Goal: Obtain resource: Download file/media

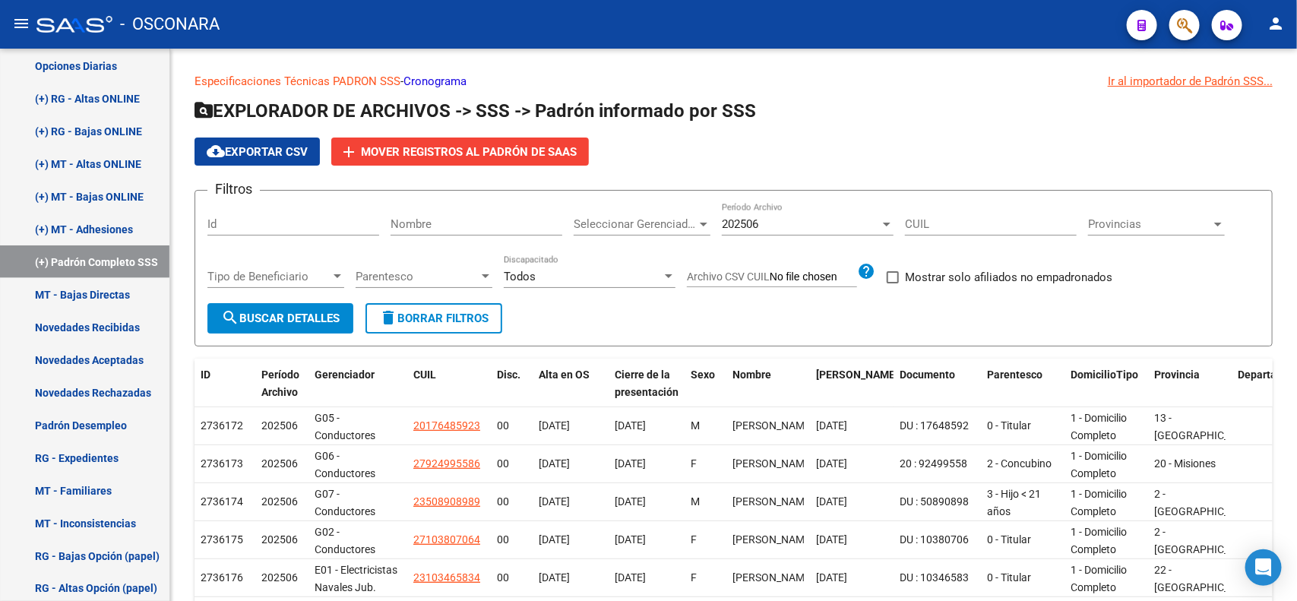
scroll to position [282, 0]
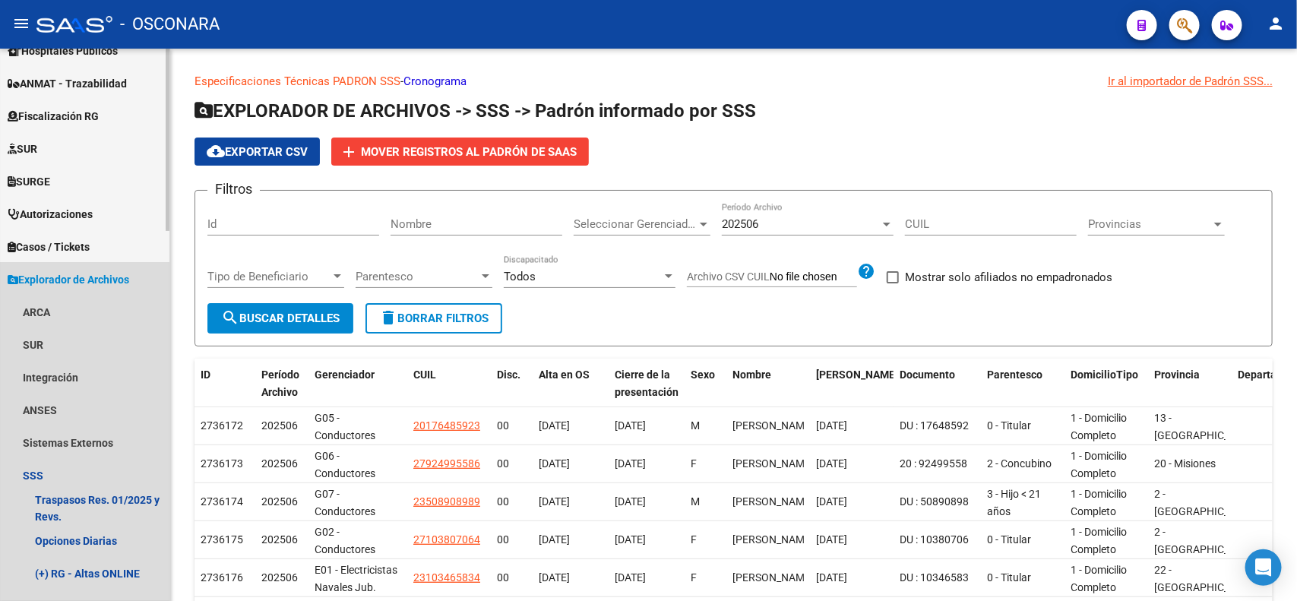
click at [88, 278] on span "Explorador de Archivos" at bounding box center [69, 279] width 122 height 17
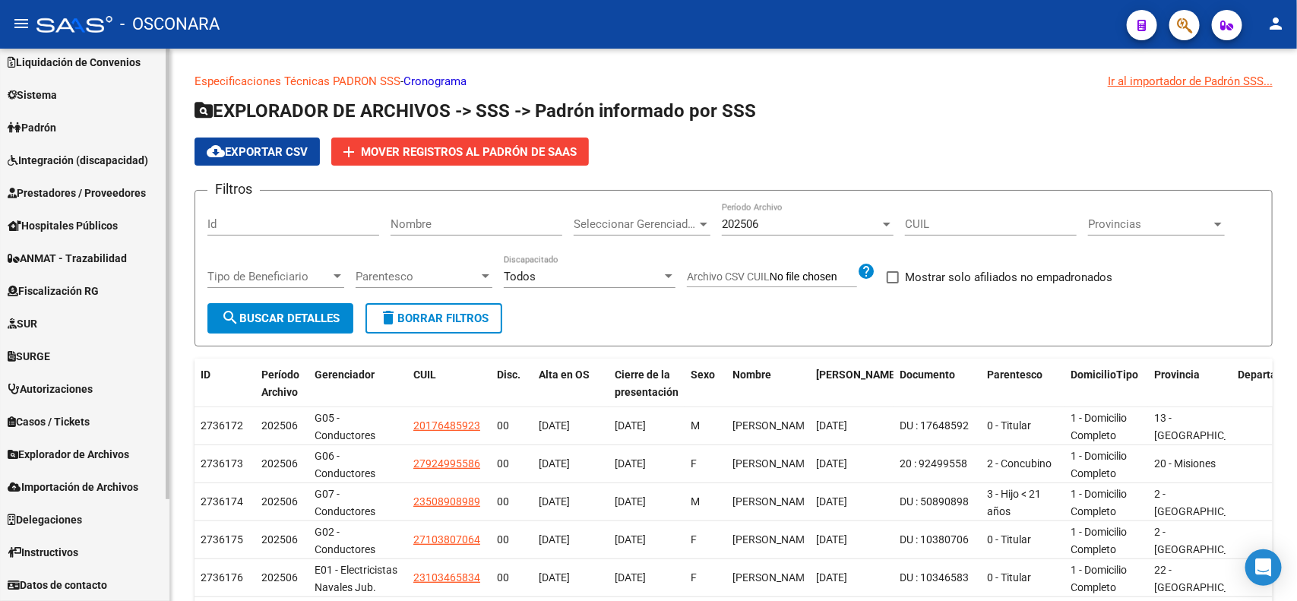
scroll to position [106, 0]
click at [88, 185] on span "Prestadores / Proveedores" at bounding box center [77, 193] width 138 height 17
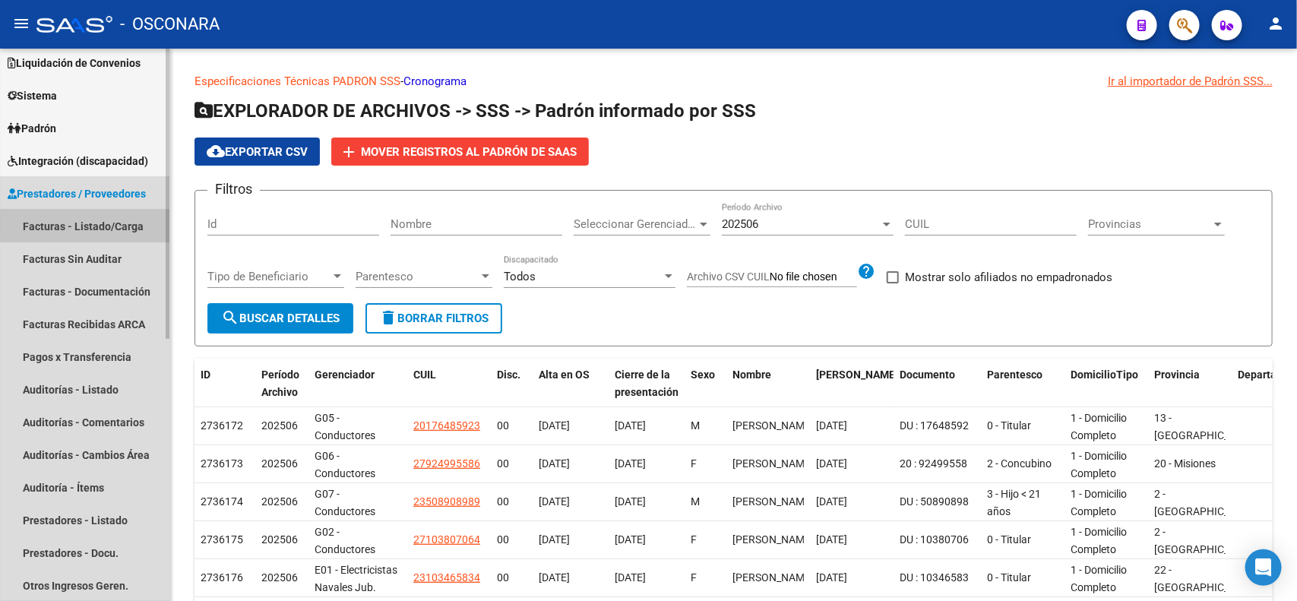
click at [118, 226] on link "Facturas - Listado/Carga" at bounding box center [84, 226] width 169 height 33
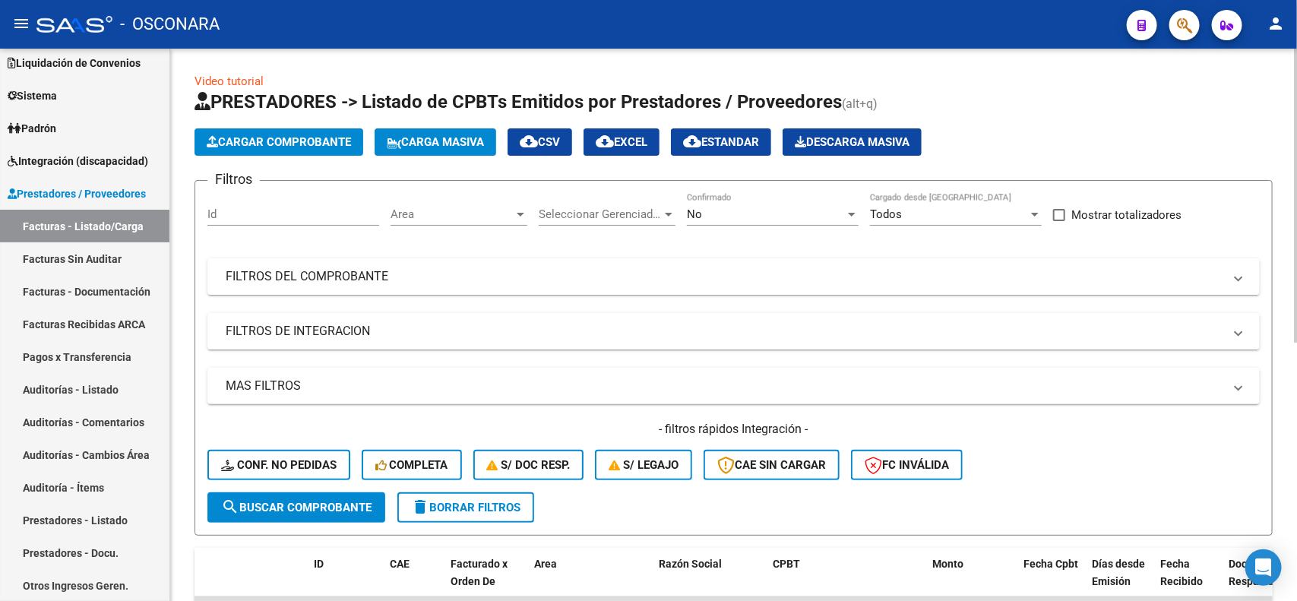
click at [473, 205] on div "Area Area" at bounding box center [458, 209] width 137 height 33
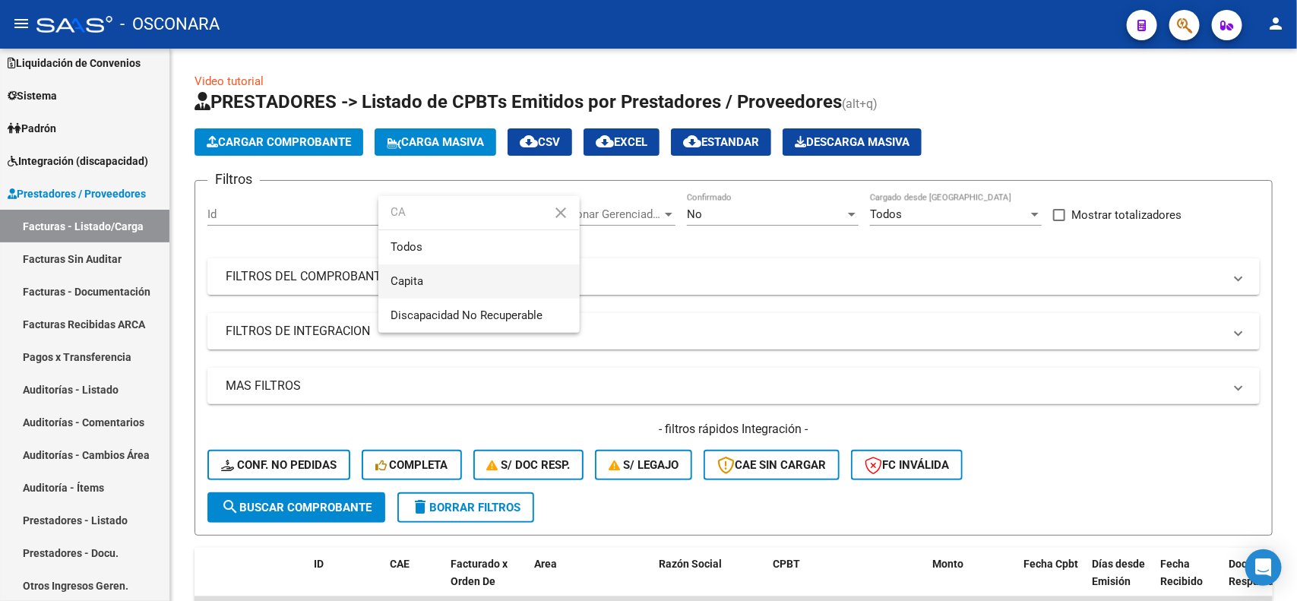
type input "CA"
click at [541, 276] on span "Capita" at bounding box center [478, 281] width 177 height 34
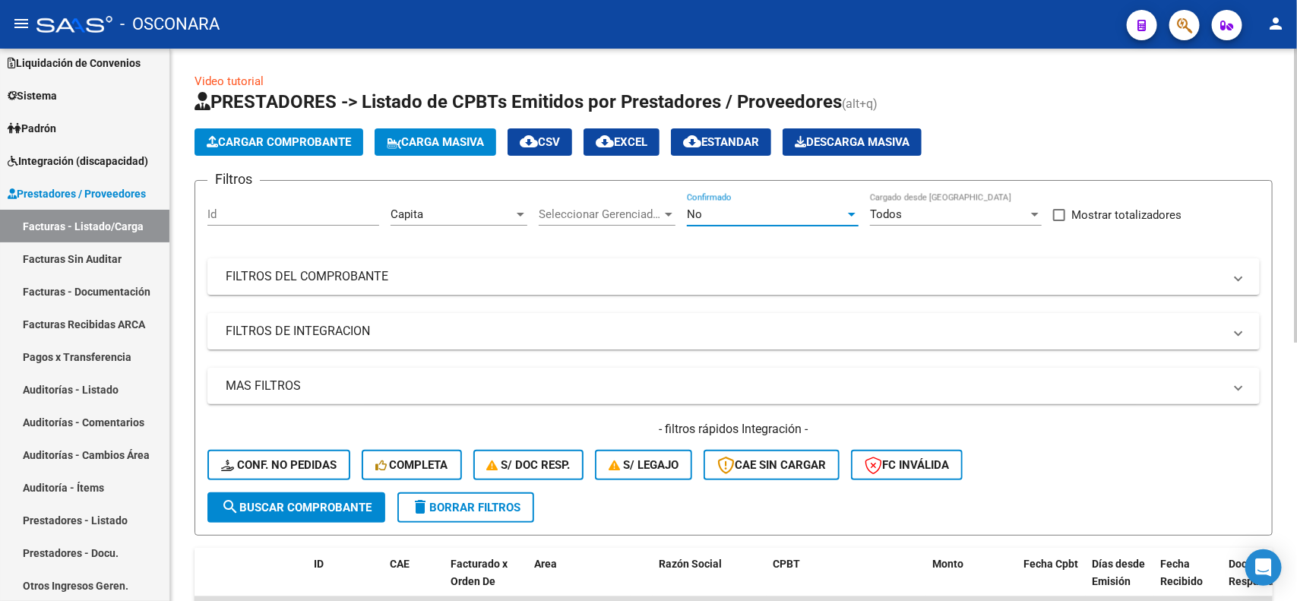
click at [719, 210] on div "No" at bounding box center [766, 214] width 158 height 14
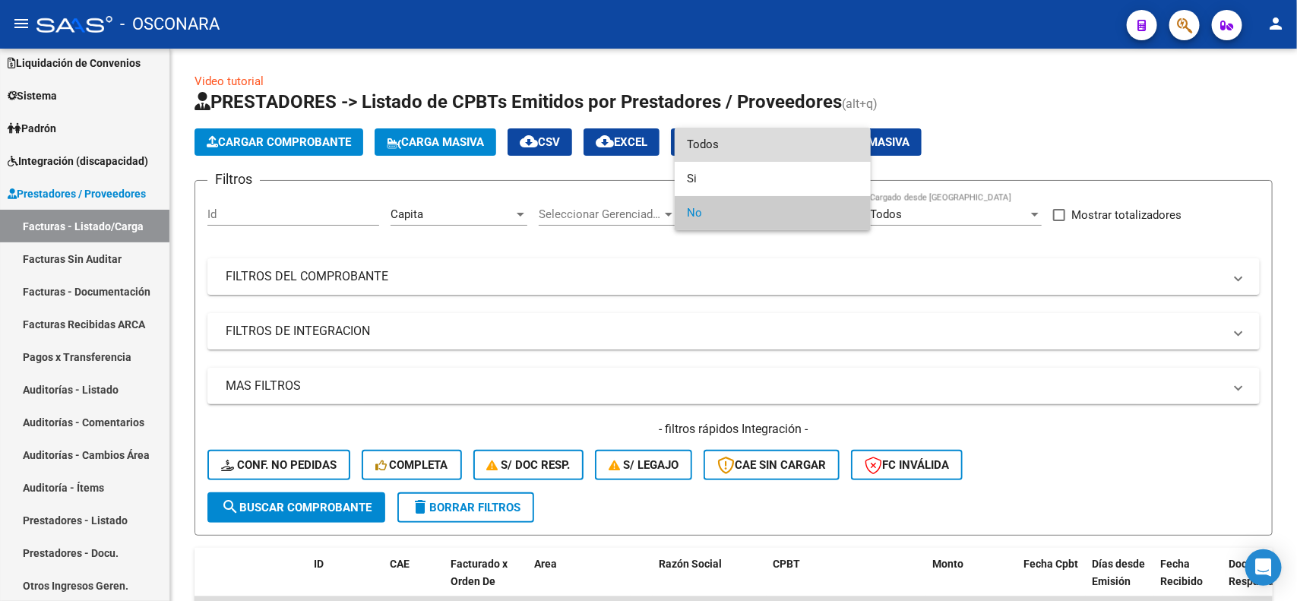
click at [731, 143] on span "Todos" at bounding box center [773, 145] width 172 height 34
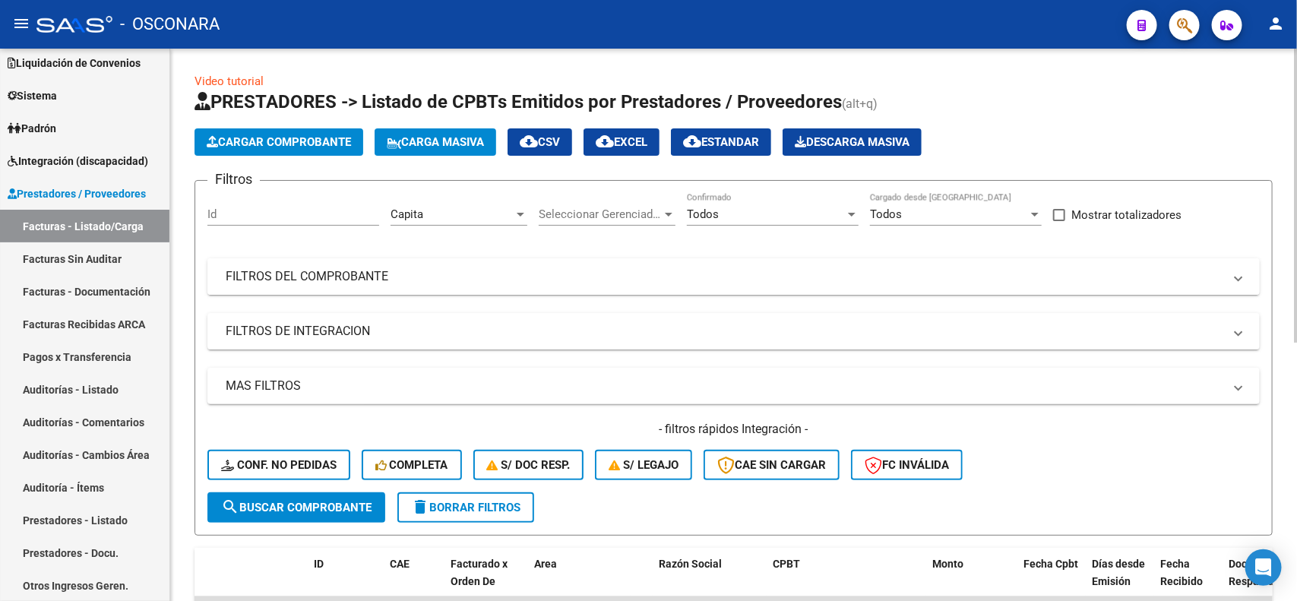
click at [684, 277] on mat-panel-title "FILTROS DEL COMPROBANTE" at bounding box center [724, 276] width 997 height 17
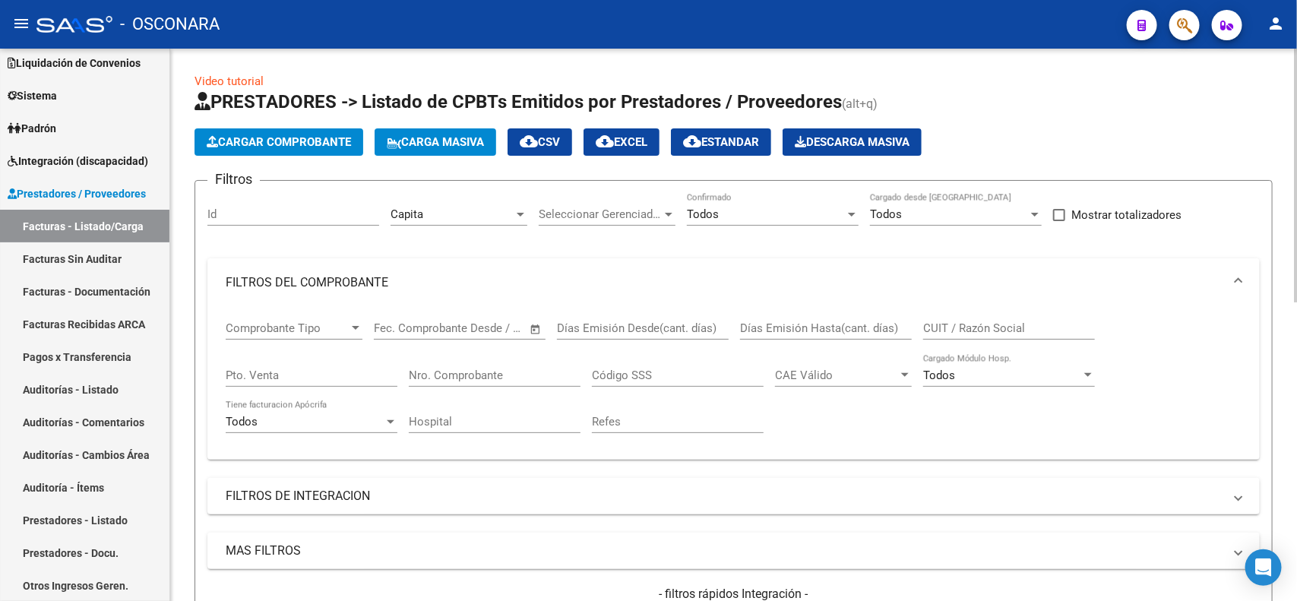
click at [965, 324] on input "CUIT / Razón Social" at bounding box center [1009, 328] width 172 height 14
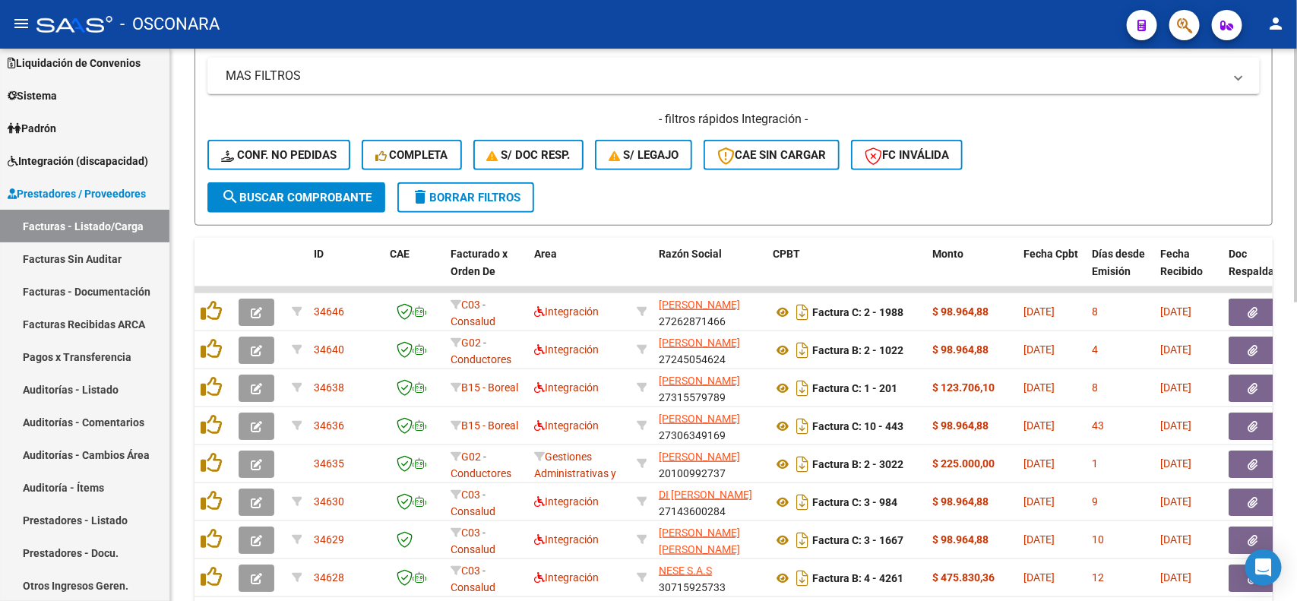
type input "OBRA SOCIAL"
click at [306, 194] on span "search Buscar Comprobante" at bounding box center [296, 198] width 150 height 14
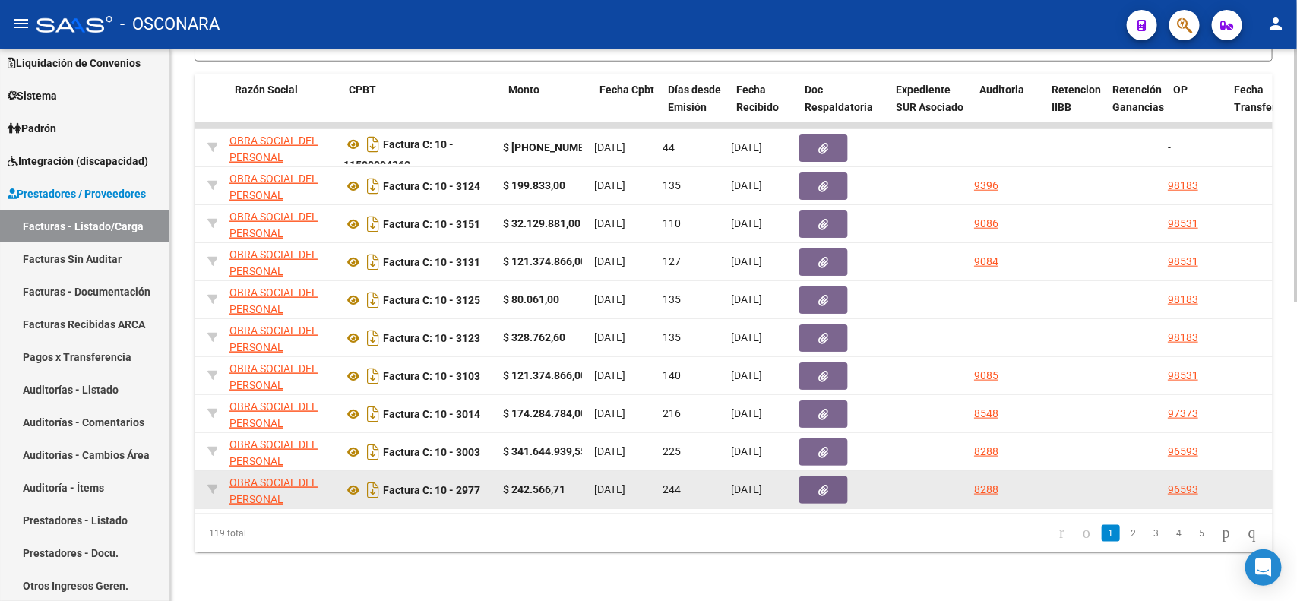
scroll to position [0, 396]
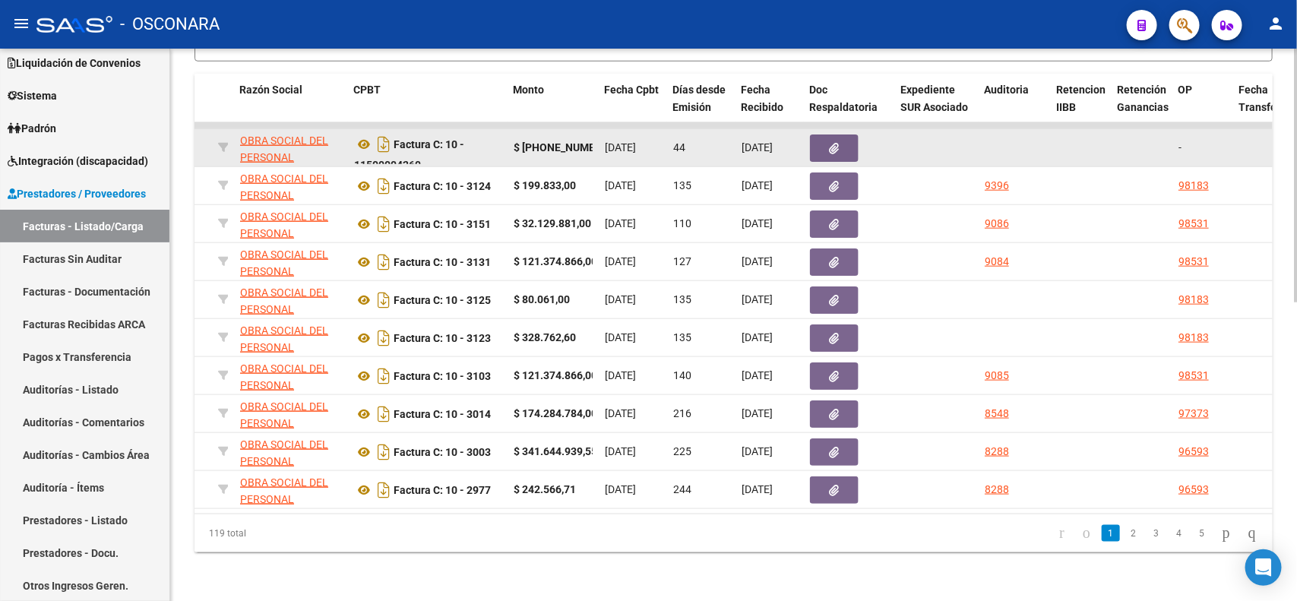
click at [845, 137] on button "button" at bounding box center [834, 147] width 49 height 27
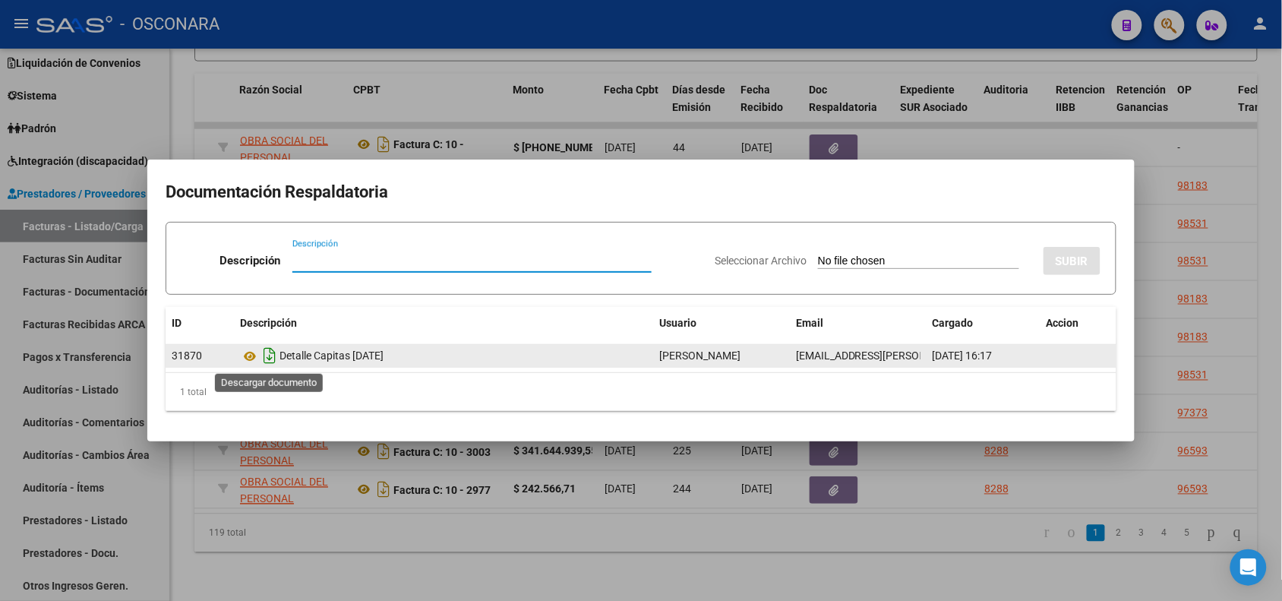
click at [264, 355] on icon "Descargar documento" at bounding box center [270, 355] width 20 height 24
click at [251, 358] on icon at bounding box center [250, 356] width 20 height 18
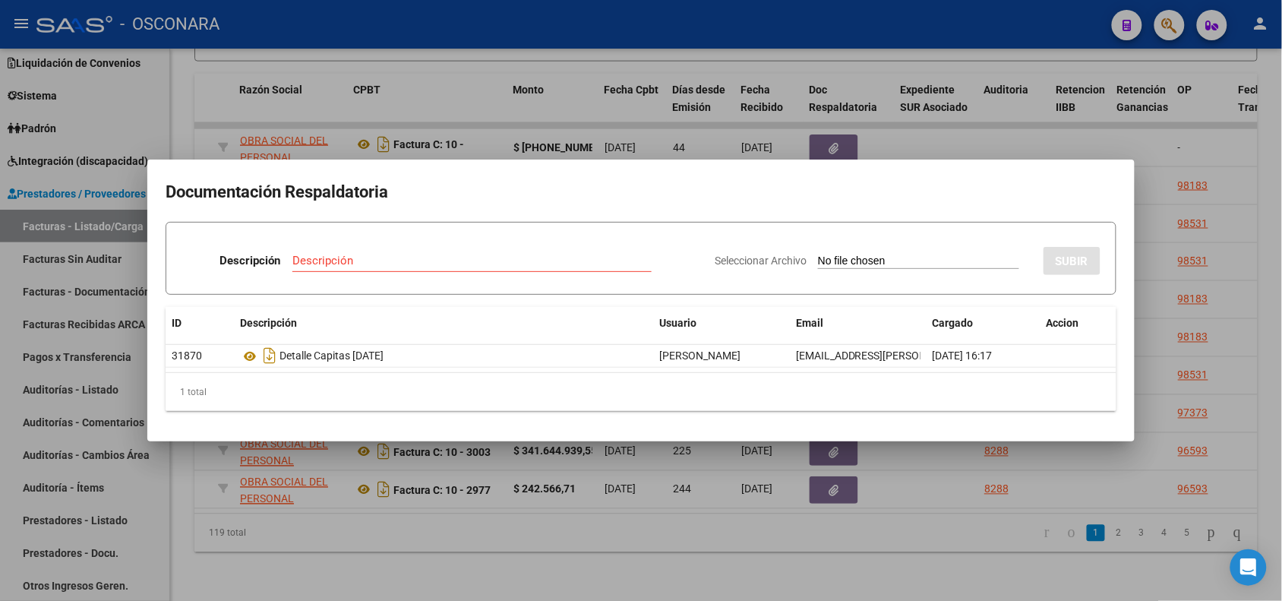
click at [917, 17] on div at bounding box center [641, 300] width 1282 height 601
